Goal: Navigation & Orientation: Go to known website

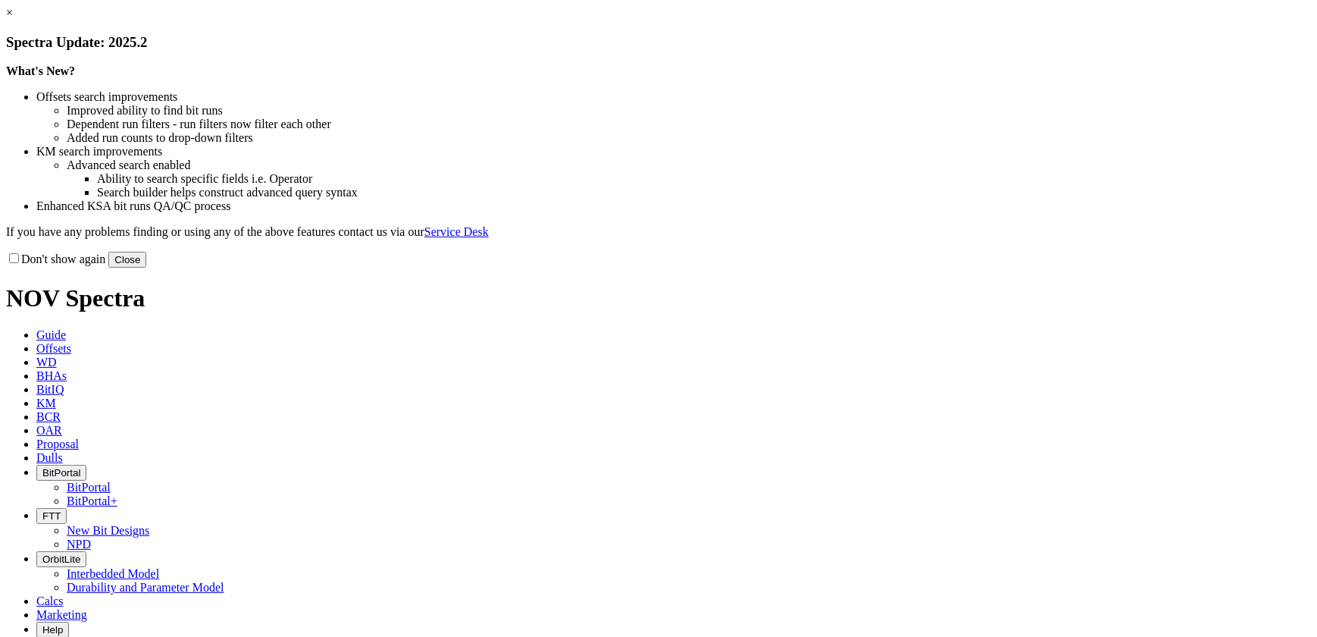
click at [13, 19] on link "×" at bounding box center [9, 12] width 7 height 13
click at [146, 268] on button "Close" at bounding box center [127, 260] width 38 height 16
